Goal: Obtain resource: Download file/media

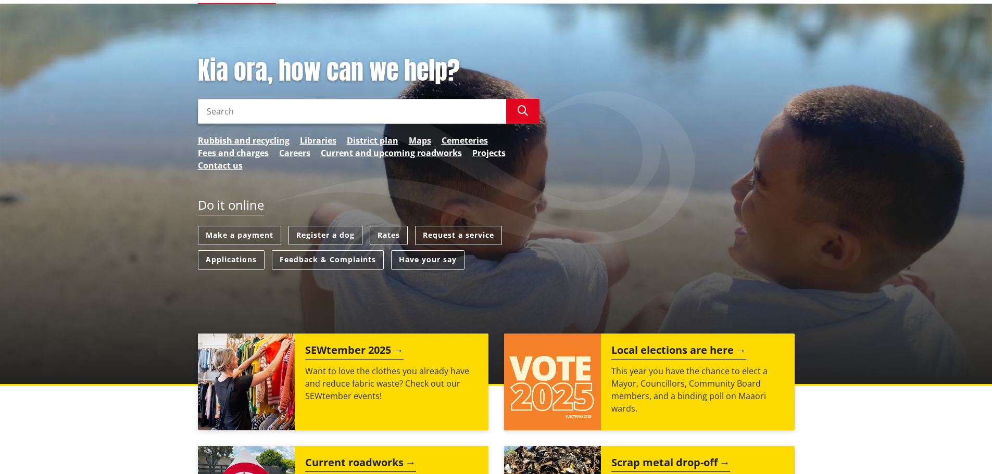
scroll to position [104, 0]
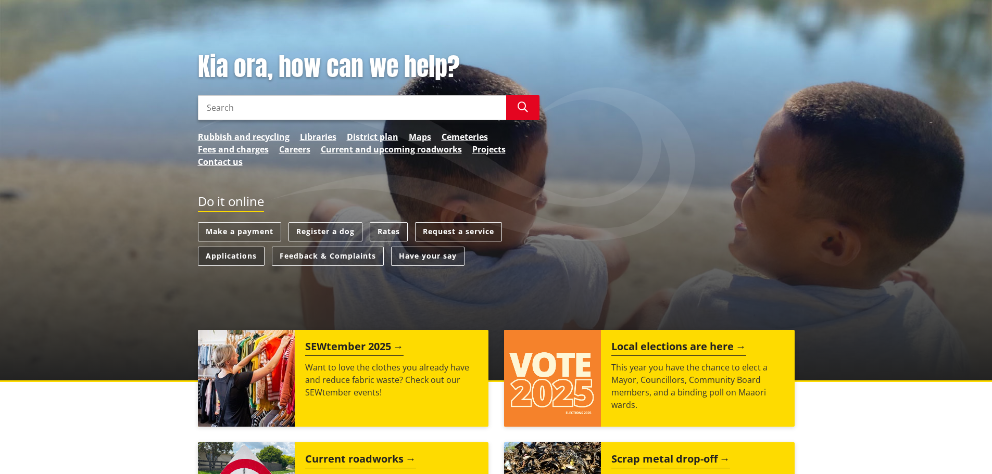
click at [249, 256] on link "Applications" at bounding box center [231, 256] width 67 height 19
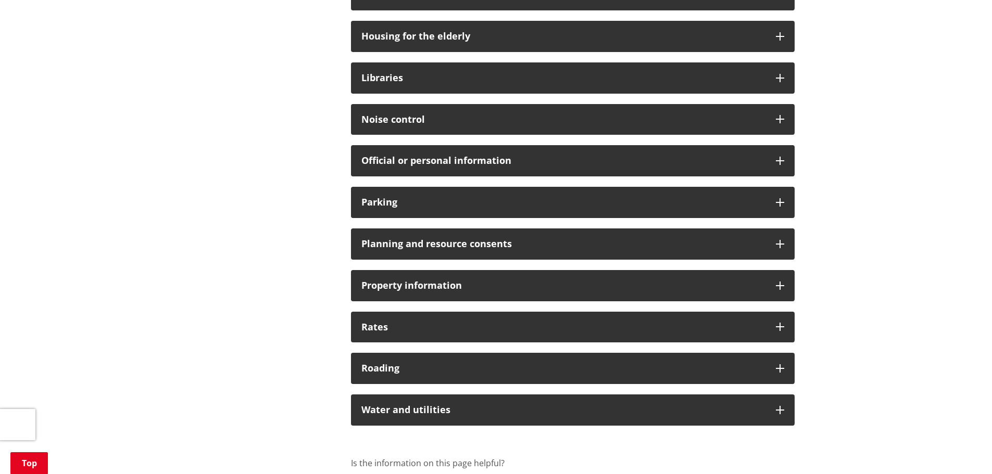
scroll to position [625, 0]
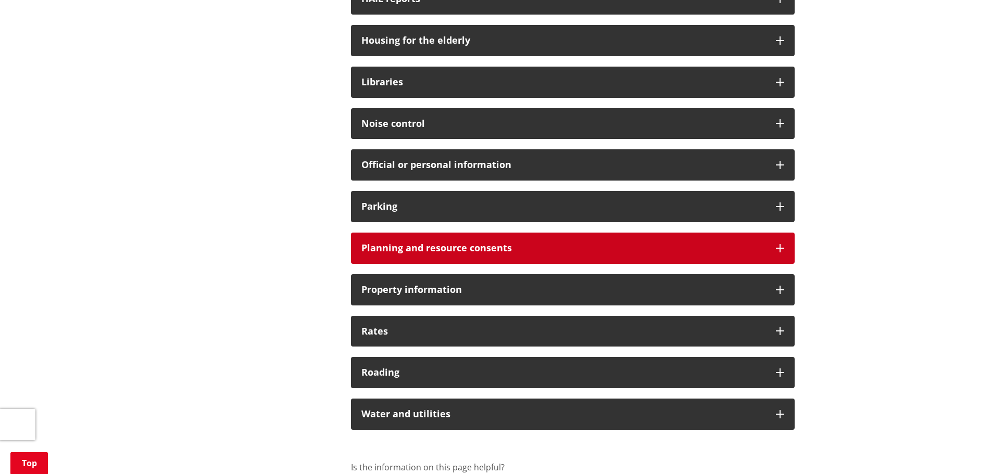
click at [778, 243] on div "Planning and resource consents" at bounding box center [573, 248] width 444 height 31
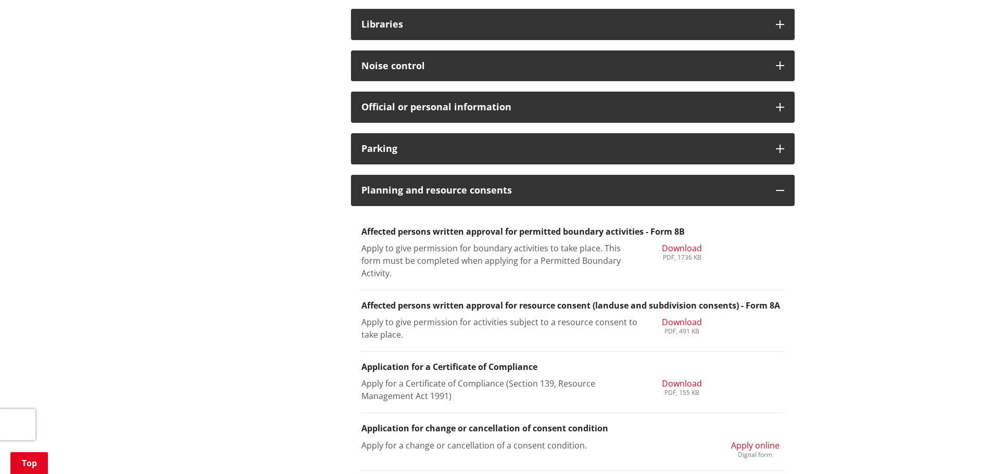
scroll to position [729, 0]
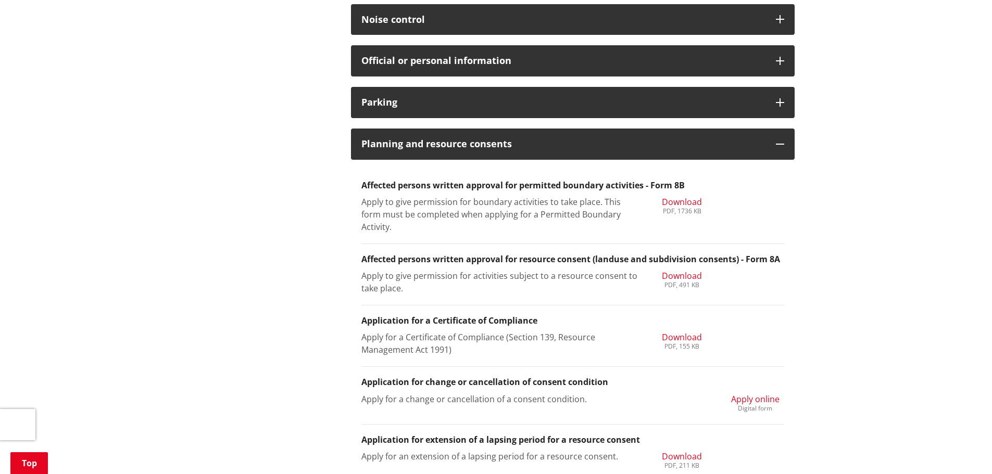
click at [684, 277] on span "Download" at bounding box center [682, 275] width 40 height 11
